Goal: Task Accomplishment & Management: Manage account settings

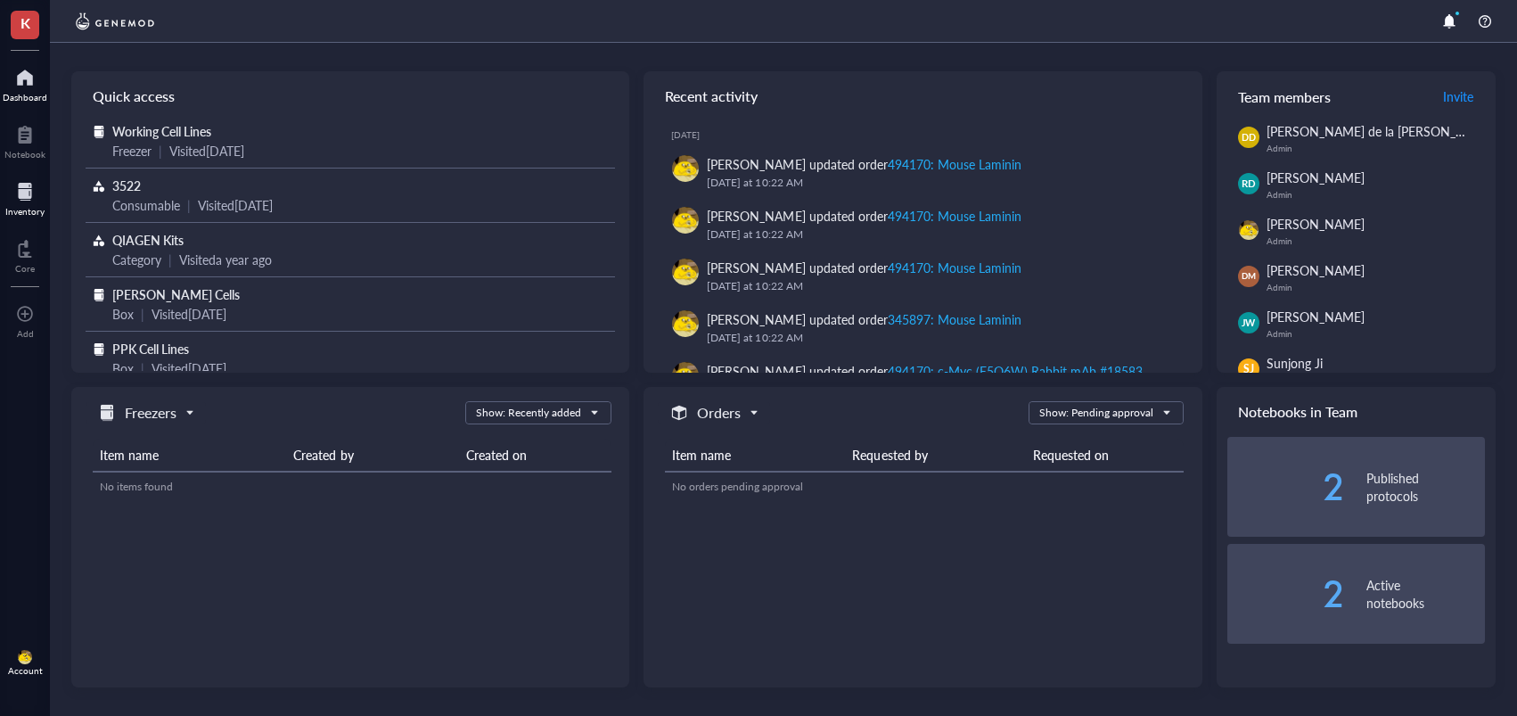
click at [27, 196] on div at bounding box center [24, 191] width 39 height 29
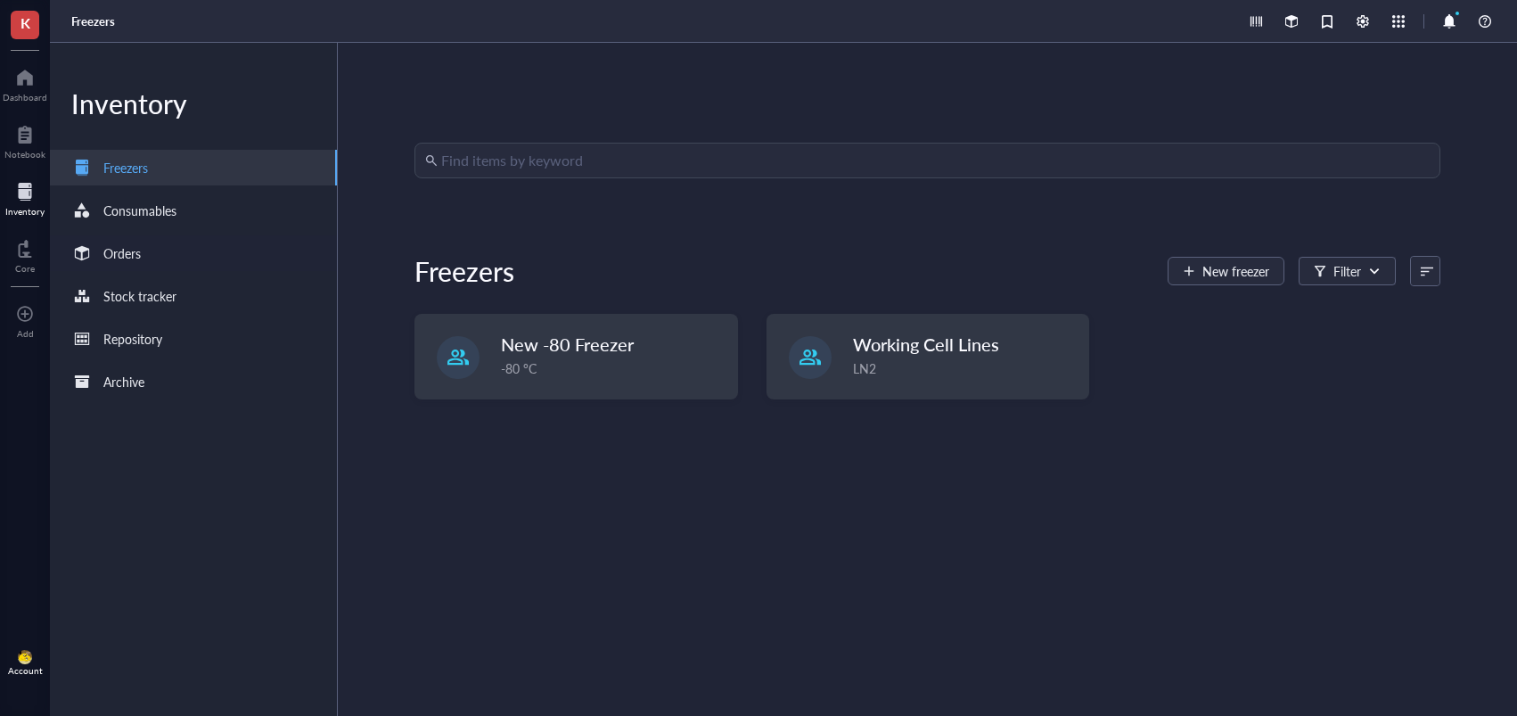
click at [191, 267] on div "Orders" at bounding box center [193, 253] width 287 height 36
